Goal: Task Accomplishment & Management: Manage account settings

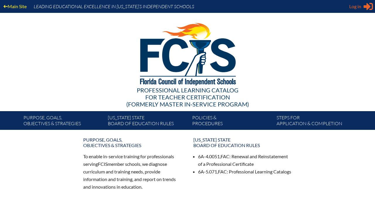
click at [359, 8] on span "Log in" at bounding box center [355, 6] width 12 height 7
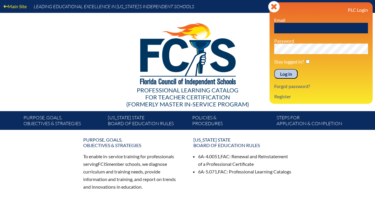
click at [313, 30] on input "text" at bounding box center [321, 28] width 94 height 11
type input "rwatts@lhps.org"
click at [281, 76] on input "Log in" at bounding box center [285, 74] width 23 height 10
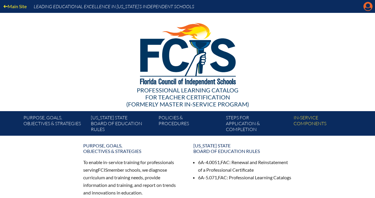
click at [367, 9] on icon "Manage account" at bounding box center [368, 6] width 9 height 9
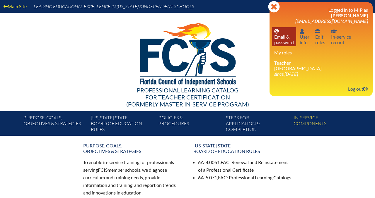
click at [286, 37] on link "Email password Email & password" at bounding box center [284, 36] width 24 height 19
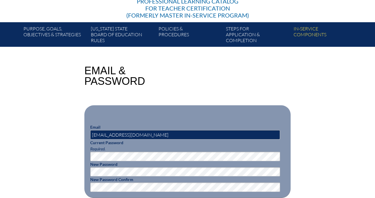
scroll to position [107, 0]
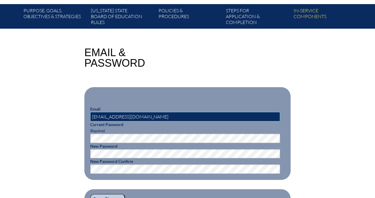
click at [145, 117] on input "[EMAIL_ADDRESS][DOMAIN_NAME]" at bounding box center [185, 116] width 190 height 9
type input "[EMAIL_ADDRESS][DOMAIN_NAME]"
click at [134, 117] on input "[EMAIL_ADDRESS][DOMAIN_NAME]" at bounding box center [185, 116] width 190 height 9
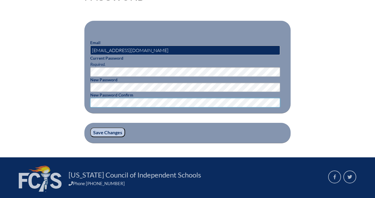
scroll to position [174, 0]
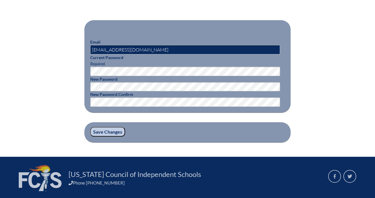
click at [112, 132] on input "Save Changes" at bounding box center [107, 132] width 35 height 10
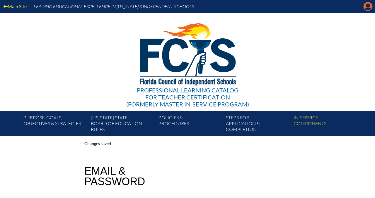
click at [365, 6] on icon at bounding box center [368, 6] width 9 height 9
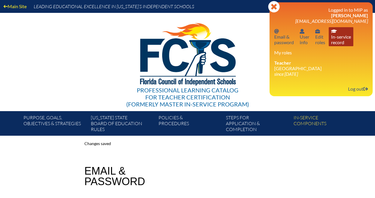
click at [338, 42] on link "In-service record In-service record" at bounding box center [341, 36] width 25 height 19
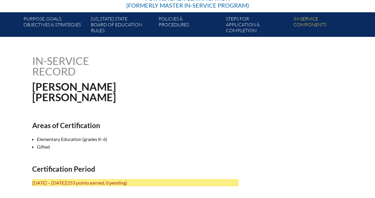
scroll to position [99, 0]
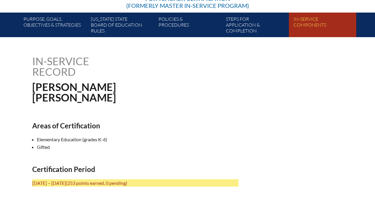
click at [298, 29] on link "In-service components" at bounding box center [324, 26] width 67 height 22
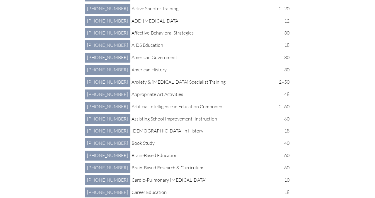
scroll to position [248, 0]
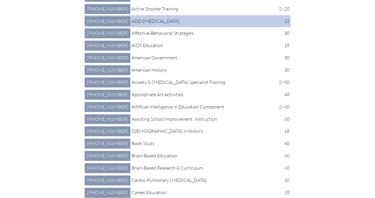
click at [160, 28] on td "ADD-ADHD" at bounding box center [202, 21] width 146 height 12
click at [100, 26] on link "4 102 001: ADD ADHD 4-102-001" at bounding box center [108, 21] width 46 height 10
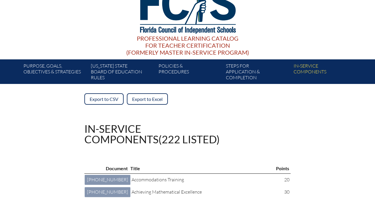
scroll to position [51, 0]
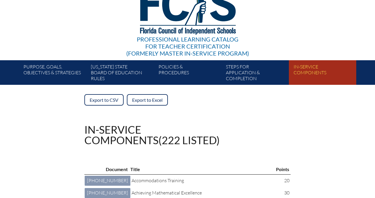
click at [306, 71] on link "In-service components" at bounding box center [324, 74] width 67 height 22
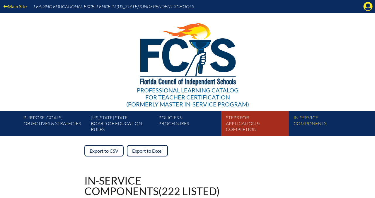
click at [247, 129] on link "Steps for application & completion" at bounding box center [257, 125] width 67 height 22
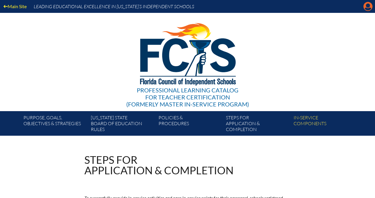
click at [369, 6] on icon "Manage account" at bounding box center [368, 6] width 9 height 9
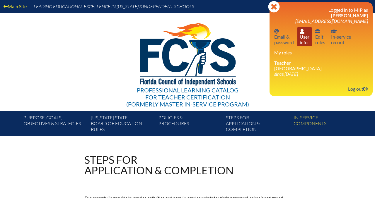
click at [307, 38] on link "User info User info" at bounding box center [305, 36] width 14 height 19
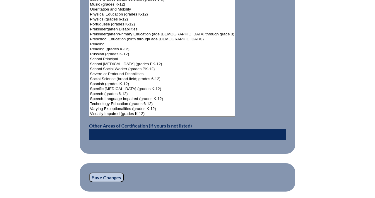
scroll to position [751, 0]
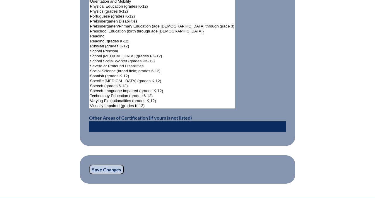
click at [116, 170] on input "Save Changes" at bounding box center [106, 170] width 35 height 10
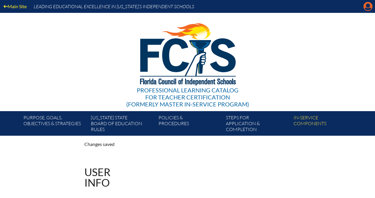
click at [365, 7] on icon at bounding box center [368, 6] width 9 height 9
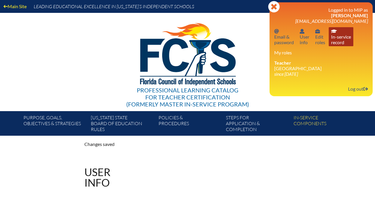
click at [340, 41] on link "In-service record In-service record" at bounding box center [341, 36] width 25 height 19
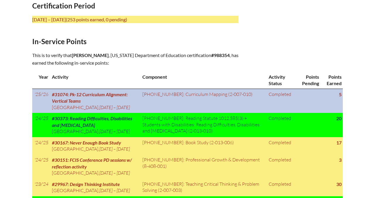
scroll to position [265, 0]
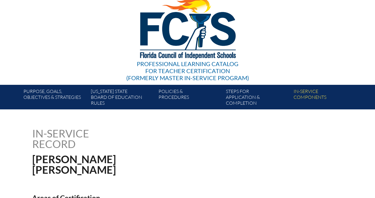
scroll to position [0, 0]
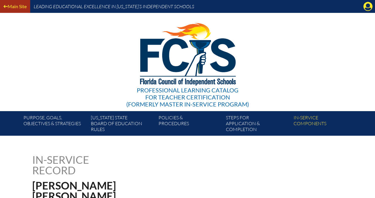
click at [21, 7] on link "Main Site" at bounding box center [15, 6] width 28 height 8
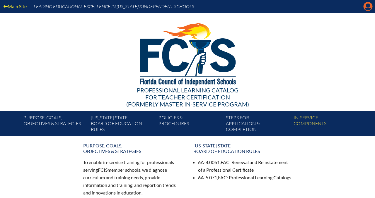
click at [371, 6] on icon at bounding box center [368, 6] width 9 height 9
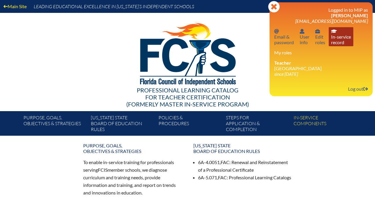
click at [339, 39] on link "In-service record In-service record" at bounding box center [341, 36] width 25 height 19
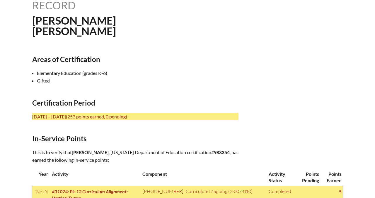
scroll to position [165, 0]
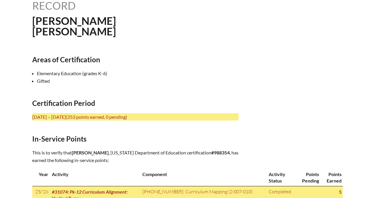
click at [127, 118] on span "(253 points earned, 0 pending)" at bounding box center [96, 117] width 61 height 6
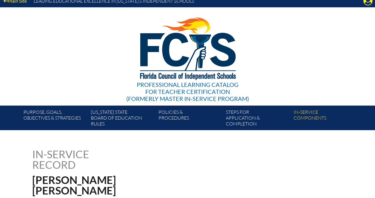
scroll to position [0, 0]
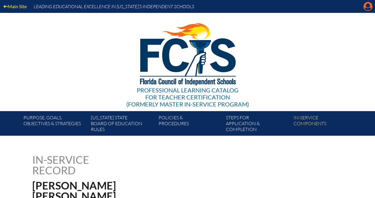
click at [368, 6] on icon "Manage account" at bounding box center [368, 6] width 9 height 9
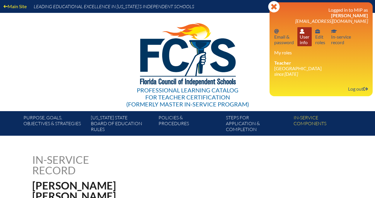
click at [306, 39] on link "User info User info" at bounding box center [305, 36] width 14 height 19
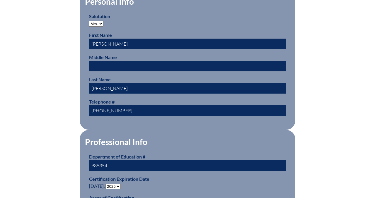
scroll to position [307, 0]
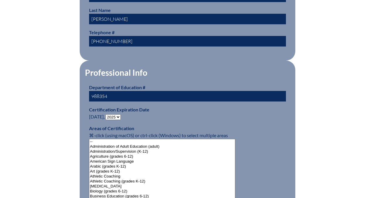
click at [118, 116] on select "- 2031 2030 2029 2028 2027 2026 2025 2024 2023 2022 2021 2020 2019 2018 2017 20…" at bounding box center [113, 118] width 15 height 6
select select "2030"
click at [107, 115] on select "- 2031 2030 2029 2028 2027 2026 2025 2024 2023 2022 2021 2020 2019 2018 2017 20…" at bounding box center [113, 118] width 15 height 6
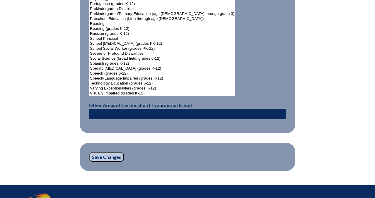
scroll to position [779, 0]
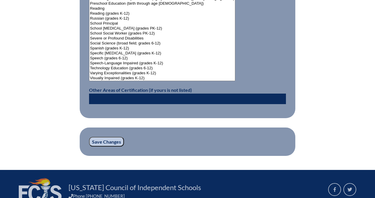
click at [108, 142] on input "Save Changes" at bounding box center [106, 142] width 35 height 10
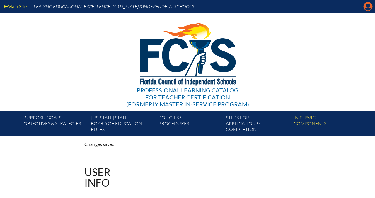
click at [369, 6] on icon "Manage account" at bounding box center [368, 6] width 9 height 9
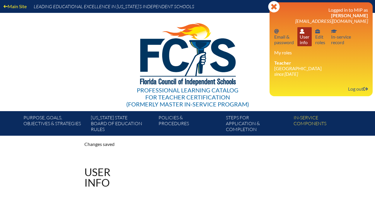
click at [305, 40] on link "User info User info" at bounding box center [305, 36] width 14 height 19
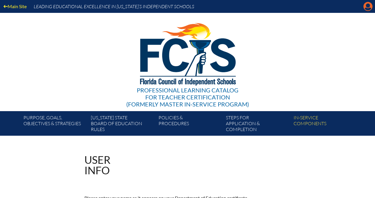
click at [369, 5] on icon "Manage account" at bounding box center [368, 6] width 9 height 9
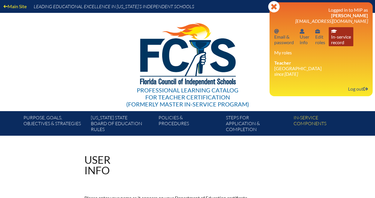
click at [344, 43] on link "In-service record In-service record" at bounding box center [341, 36] width 25 height 19
